Goal: Information Seeking & Learning: Check status

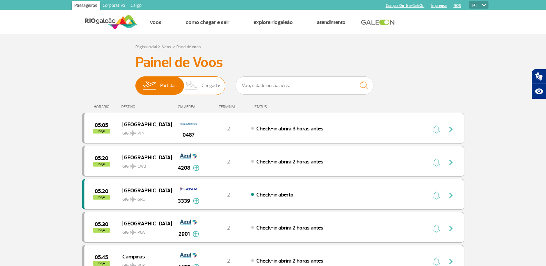
click at [211, 87] on span "Chegadas" at bounding box center [211, 86] width 20 height 18
click at [135, 82] on input "Partidas Chegadas" at bounding box center [135, 82] width 0 height 0
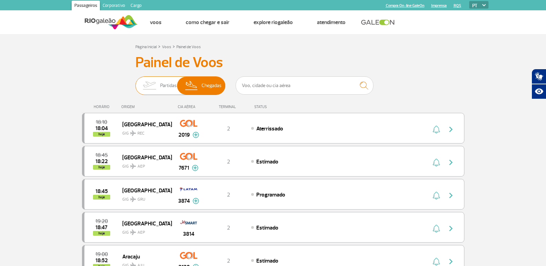
click at [155, 85] on img at bounding box center [149, 86] width 22 height 18
click at [135, 82] on input "Partidas Chegadas" at bounding box center [135, 82] width 0 height 0
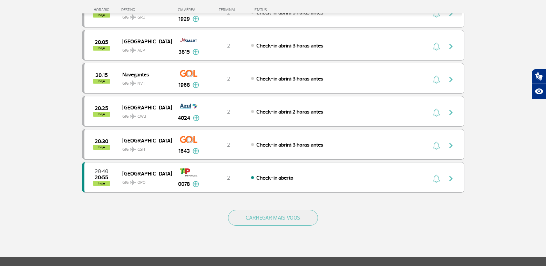
scroll to position [585, 0]
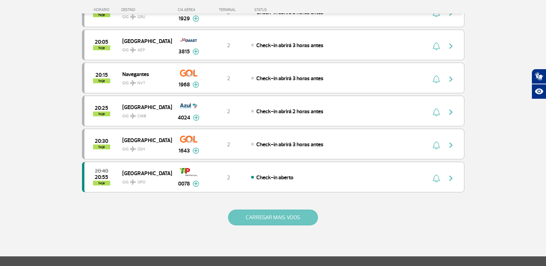
click at [291, 220] on button "CARREGAR MAIS VOOS" at bounding box center [273, 218] width 90 height 16
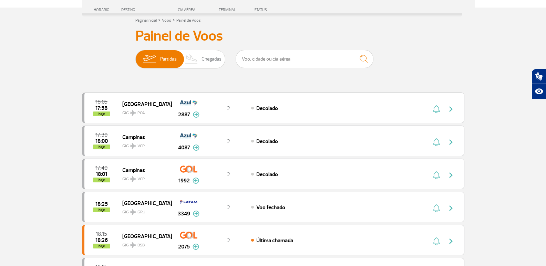
scroll to position [0, 0]
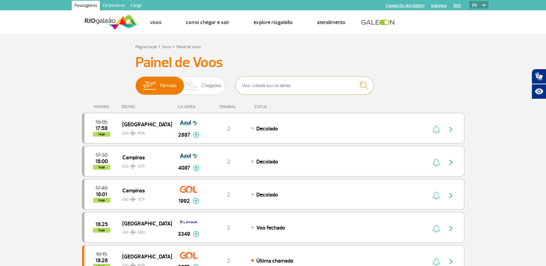
click at [302, 79] on input "text" at bounding box center [304, 85] width 138 height 18
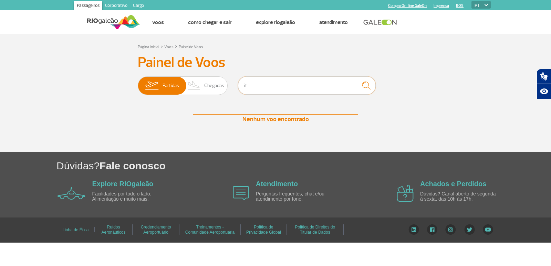
type input "i"
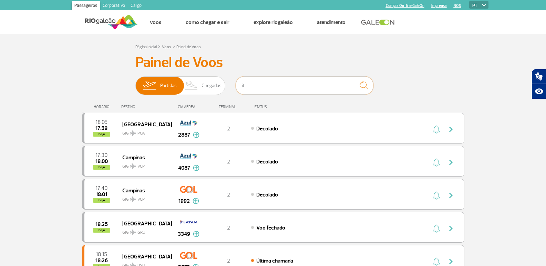
type input "ita"
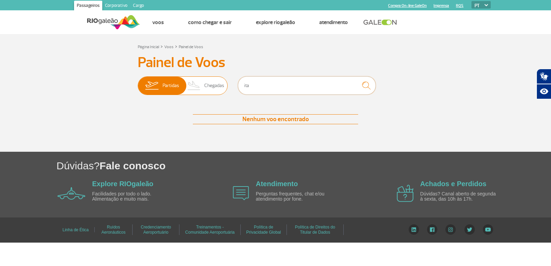
drag, startPoint x: 274, startPoint y: 86, endPoint x: 167, endPoint y: 77, distance: 107.5
click at [167, 77] on div "Partidas Chegadas ita" at bounding box center [275, 86] width 275 height 21
click at [210, 84] on span "Chegadas" at bounding box center [214, 86] width 20 height 18
click at [138, 82] on input "Partidas Chegadas" at bounding box center [138, 82] width 0 height 0
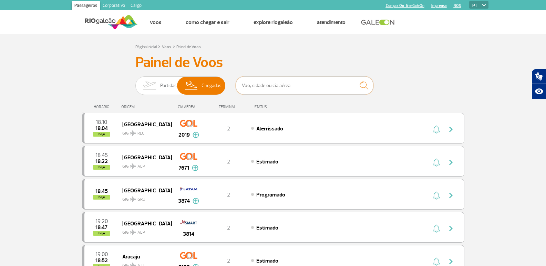
click at [260, 85] on input "text" at bounding box center [304, 85] width 138 height 18
type input "ita"
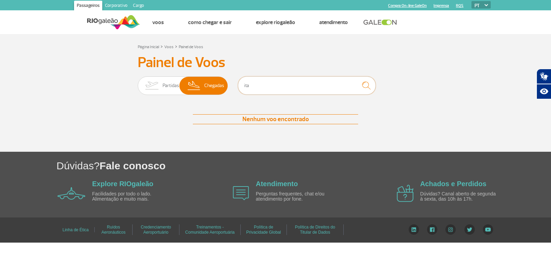
drag, startPoint x: 252, startPoint y: 91, endPoint x: 229, endPoint y: 85, distance: 24.4
click at [229, 85] on div "Partidas Chegadas ita" at bounding box center [275, 86] width 275 height 21
click at [448, 64] on div "Painel de Voos Partidas Chegadas Nenhum voo encontrado Nenhum voo encontrado" at bounding box center [275, 96] width 382 height 84
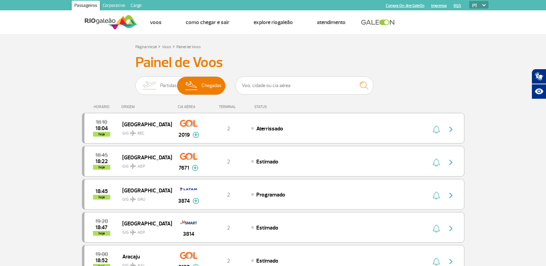
click at [150, 85] on img at bounding box center [149, 86] width 22 height 18
click at [135, 82] on input "Partidas Chegadas" at bounding box center [135, 82] width 0 height 0
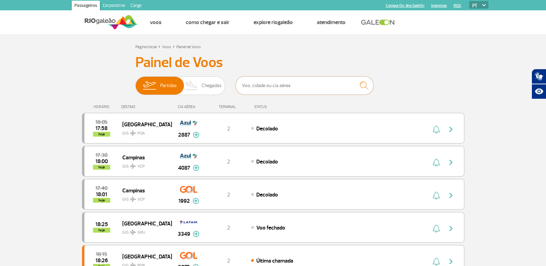
click at [274, 94] on input "text" at bounding box center [304, 85] width 138 height 18
type input "[GEOGRAPHIC_DATA]"
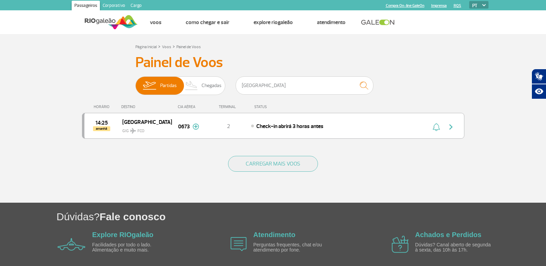
click at [264, 66] on h3 "Painel de Voos" at bounding box center [272, 62] width 275 height 17
click at [195, 81] on div "Partidas Chegadas roma" at bounding box center [272, 86] width 275 height 21
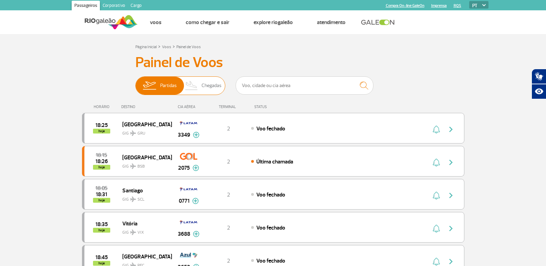
click at [198, 86] on img at bounding box center [191, 86] width 20 height 18
click at [135, 82] on input "Partidas Chegadas" at bounding box center [135, 82] width 0 height 0
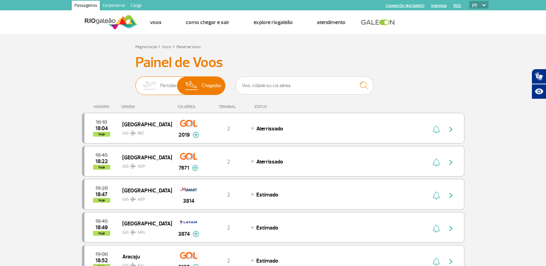
click at [148, 88] on img at bounding box center [149, 86] width 22 height 18
click at [135, 82] on input "Partidas Chegadas" at bounding box center [135, 82] width 0 height 0
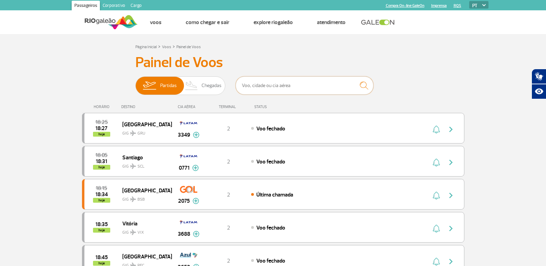
click at [262, 88] on input "text" at bounding box center [304, 85] width 138 height 18
type input "emirates"
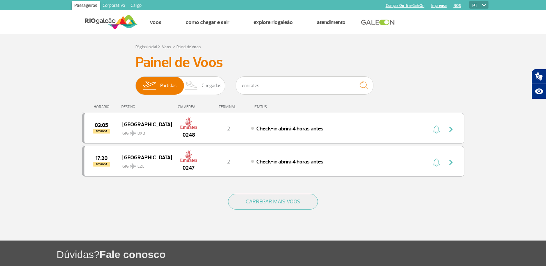
click at [273, 50] on div "Página Inicial > Voos > Painel de Voos" at bounding box center [272, 46] width 275 height 8
click at [30, 65] on section "Página Inicial > Voos > Painel de Voos Painel de Voos Partidas Chegadas emirate…" at bounding box center [273, 137] width 546 height 207
